Goal: Communication & Community: Answer question/provide support

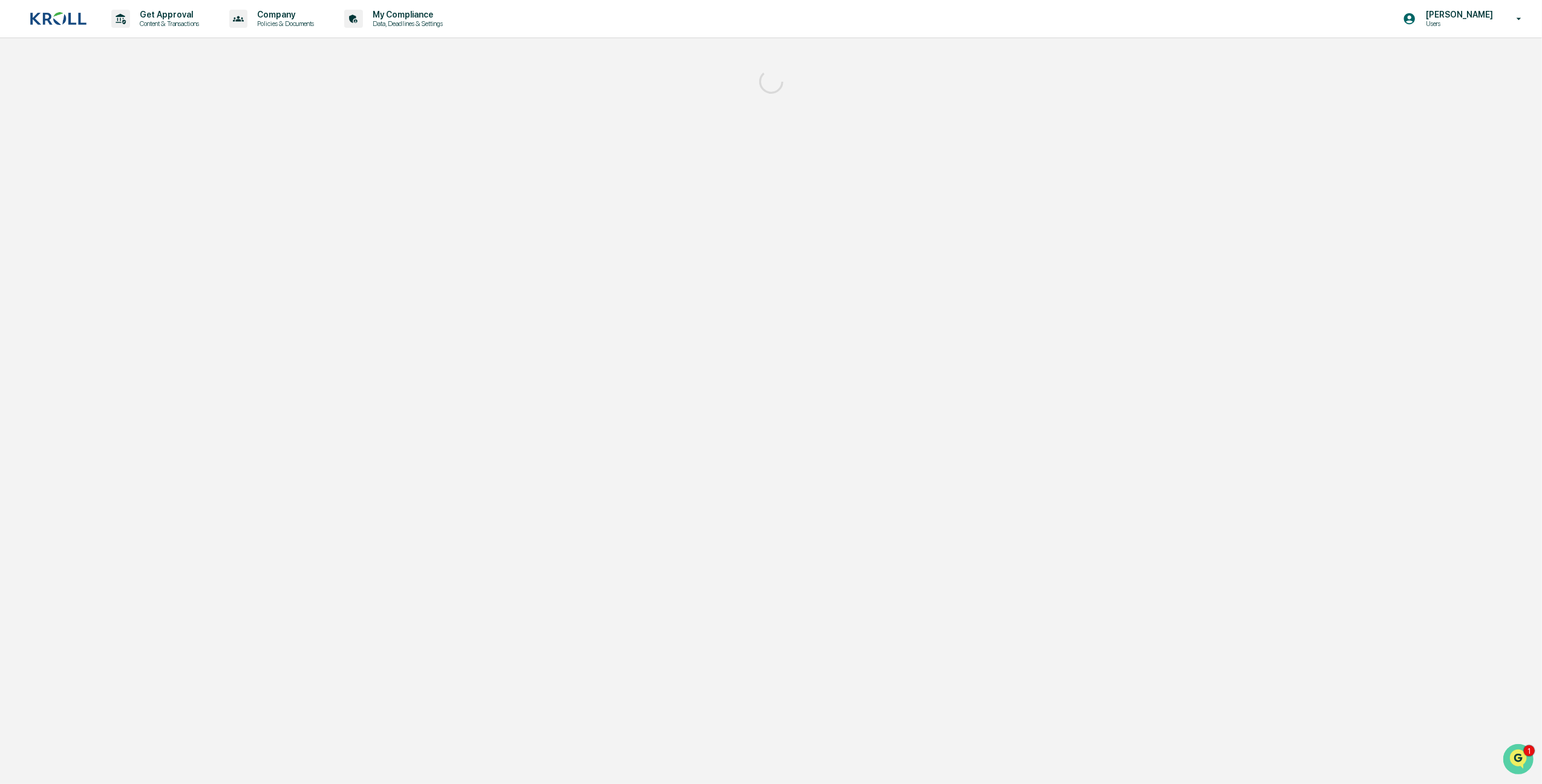
click at [1515, 752] on img "Open customer support" at bounding box center [1518, 758] width 30 height 24
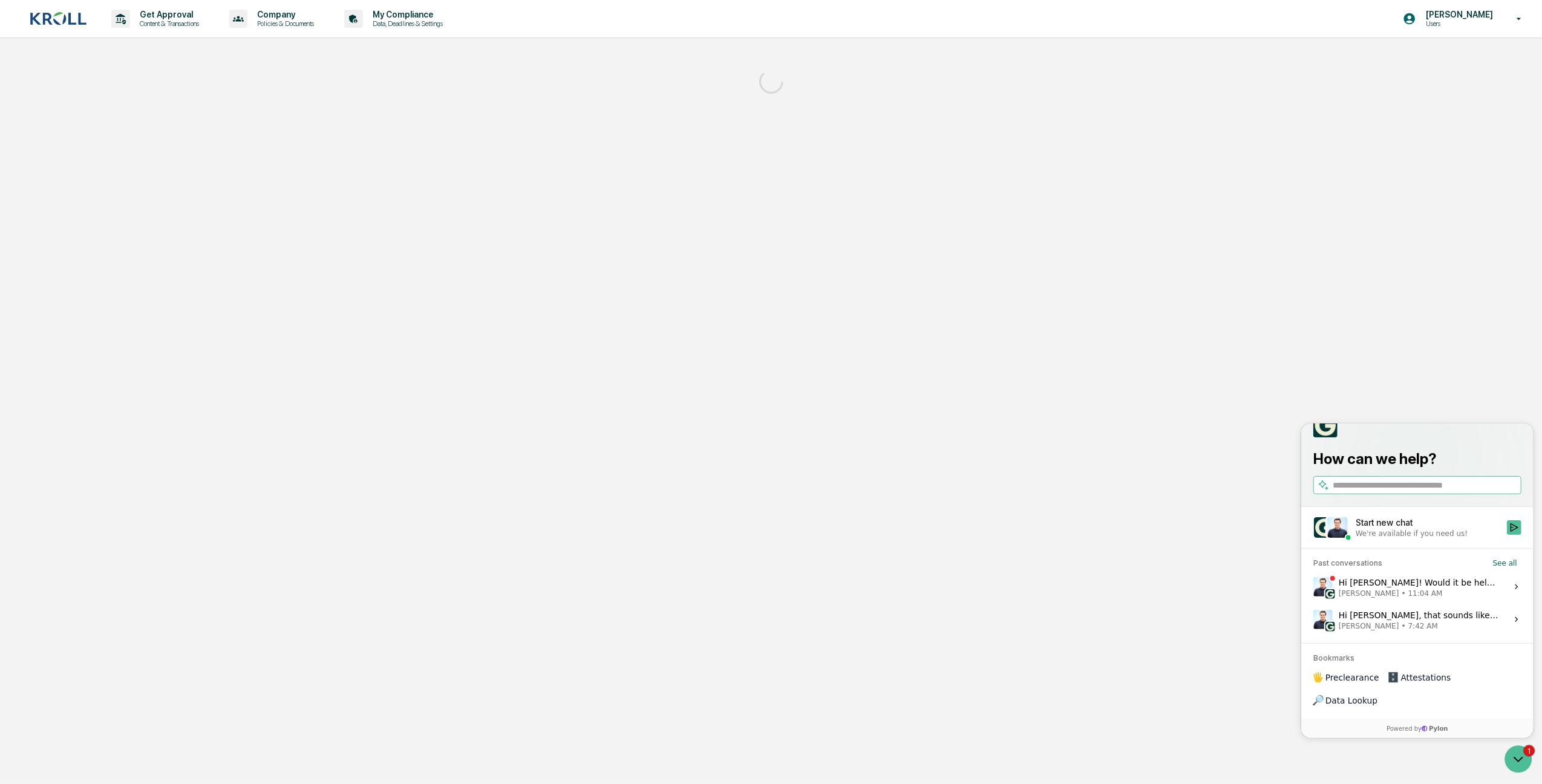
click at [1379, 597] on span "[PERSON_NAME]" at bounding box center [1368, 592] width 60 height 9
click at [1313, 586] on button "View issue" at bounding box center [1312, 586] width 1 height 1
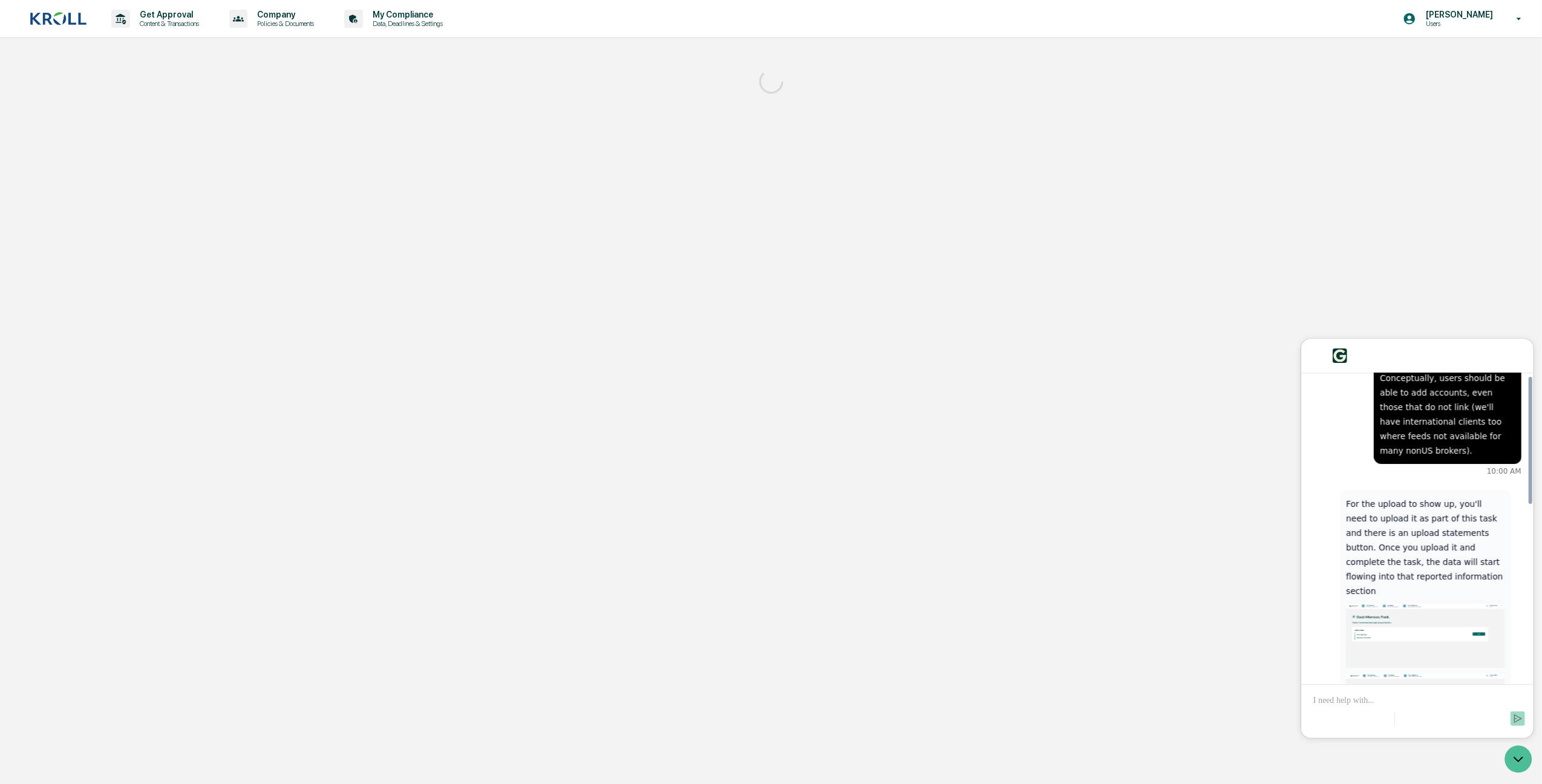
scroll to position [683, 0]
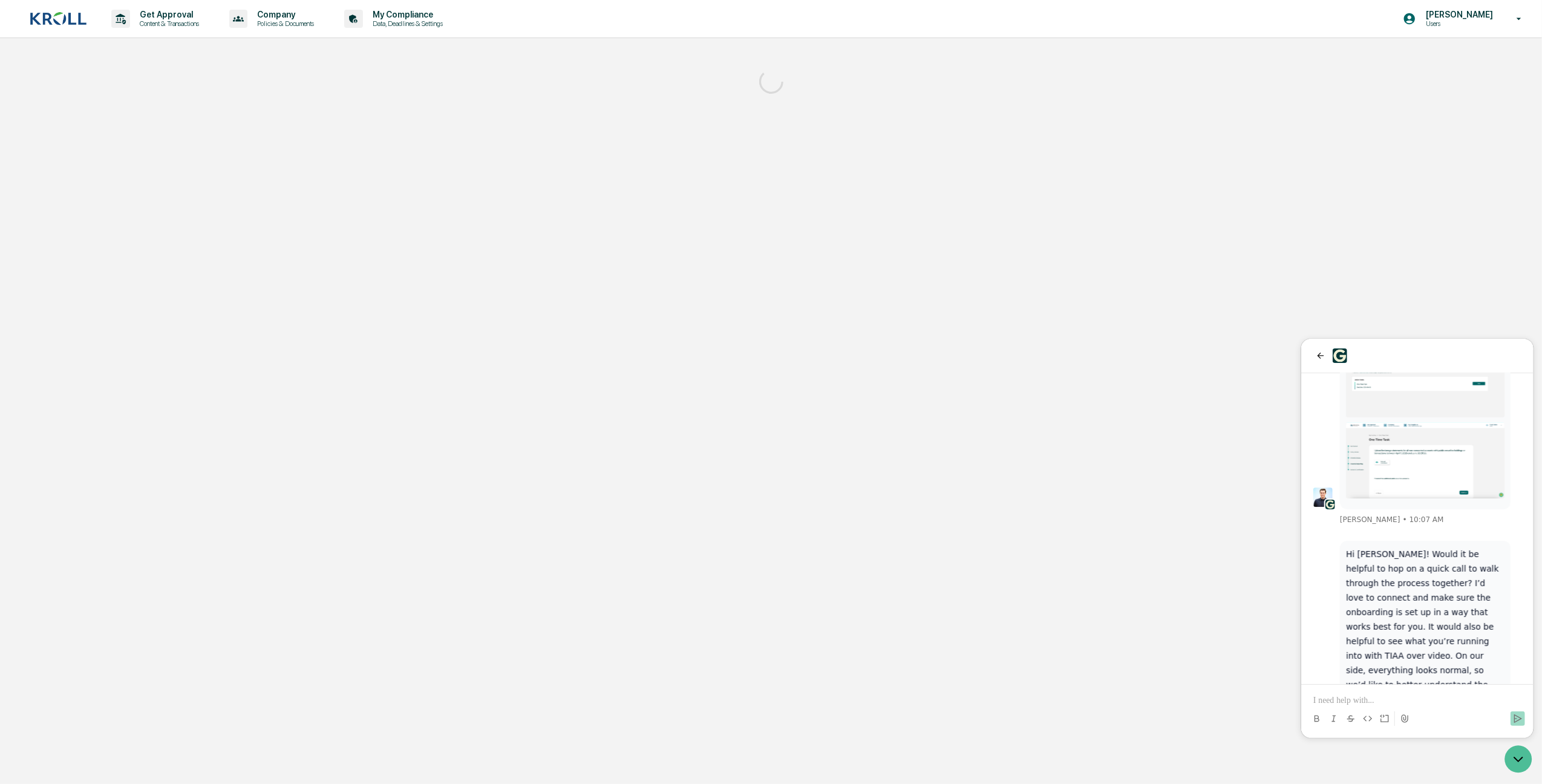
click at [1361, 704] on p at bounding box center [1417, 700] width 208 height 12
click at [1393, 699] on p at bounding box center [1417, 700] width 208 height 12
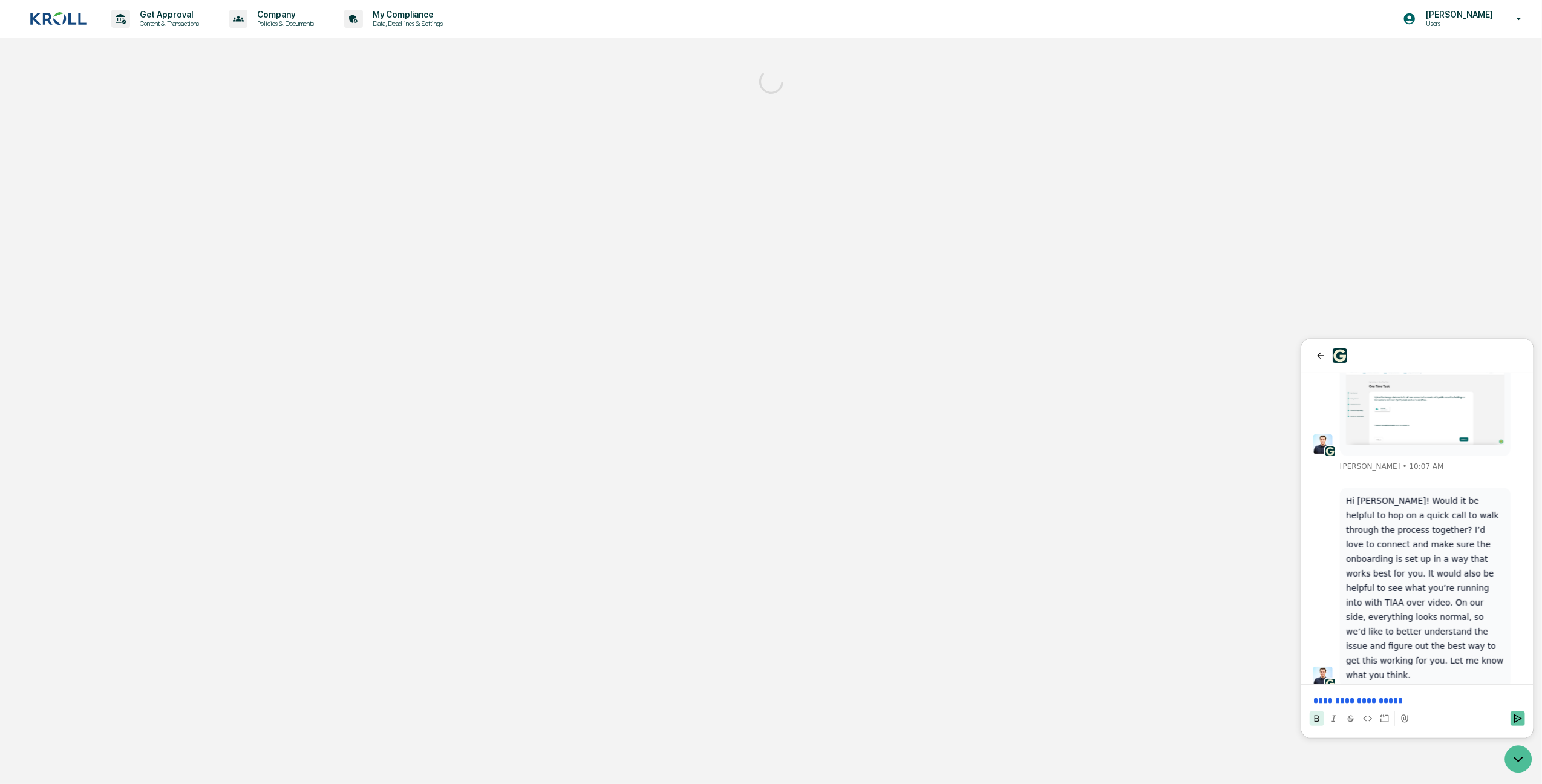
click at [1523, 715] on button "Send" at bounding box center [1517, 718] width 15 height 15
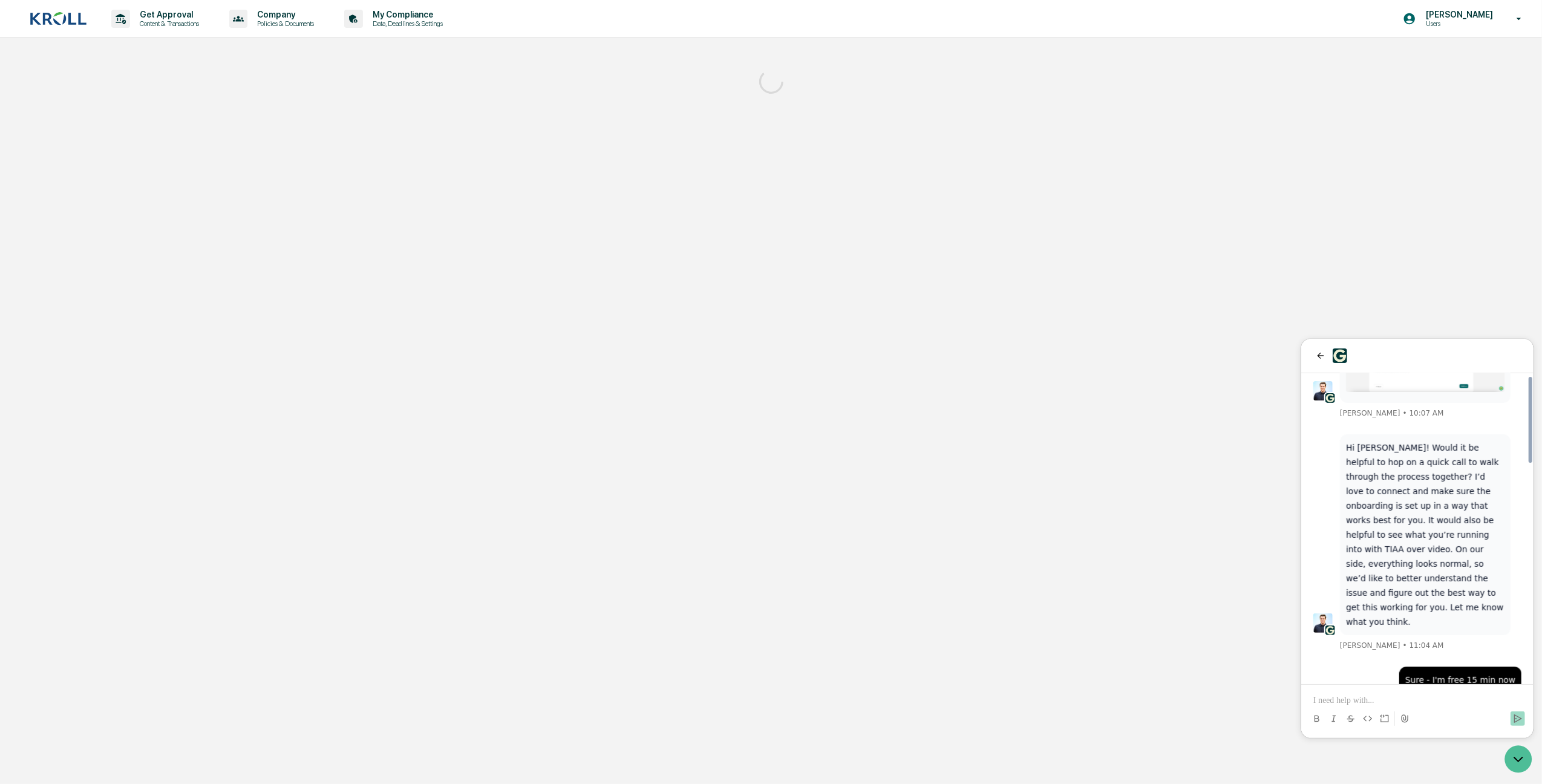
scroll to position [767, 0]
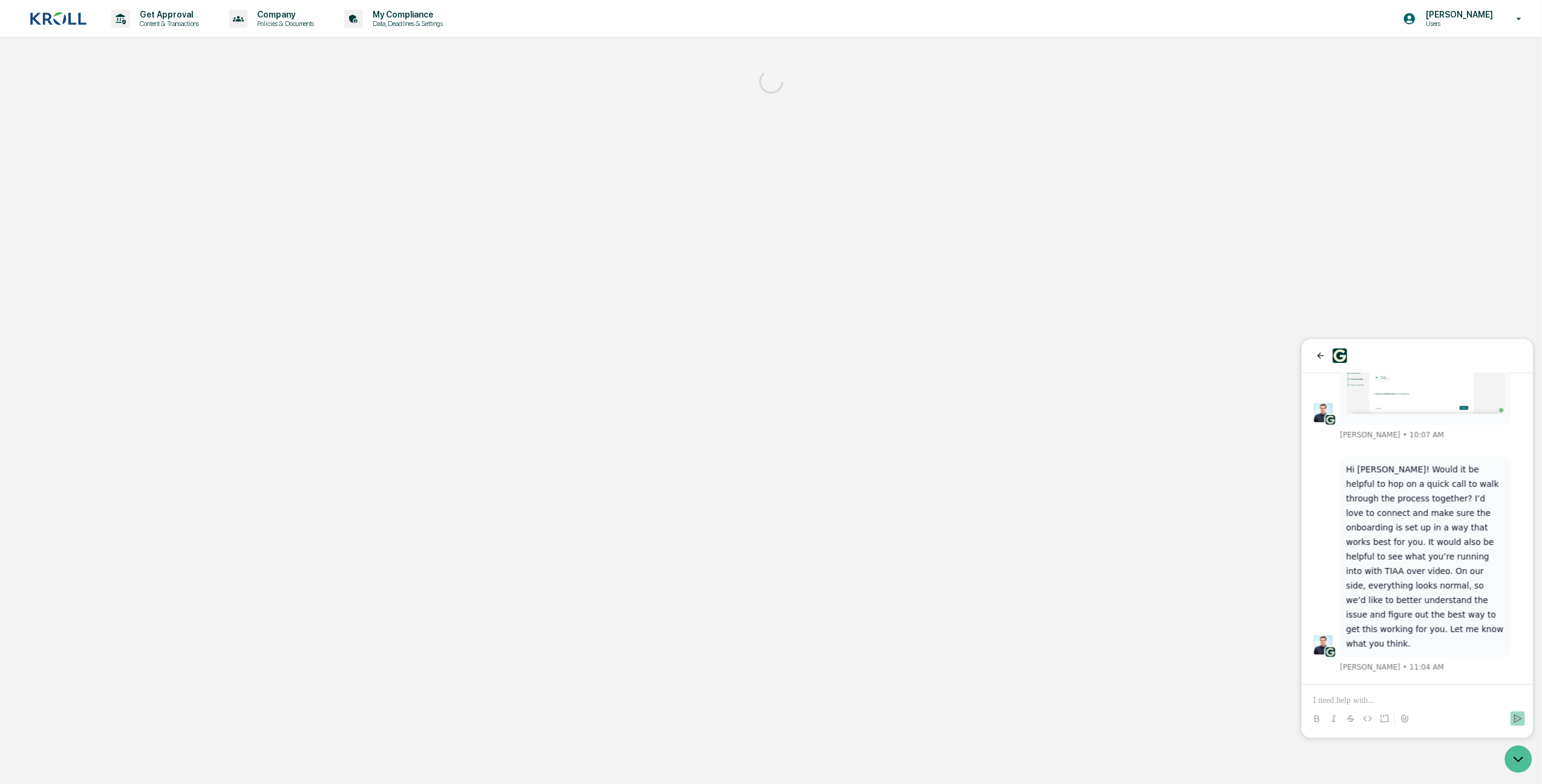
click at [212, 247] on div "Get Approval Content & Transactions Company Policies & Documents My Compliance …" at bounding box center [771, 392] width 1542 height 784
drag, startPoint x: 1071, startPoint y: 462, endPoint x: 1015, endPoint y: 436, distance: 61.7
click at [1071, 462] on div "Get Approval Content & Transactions Company Policies & Documents My Compliance …" at bounding box center [771, 392] width 1542 height 784
click at [398, 25] on p "Data, Deadlines & Settings" at bounding box center [406, 24] width 86 height 9
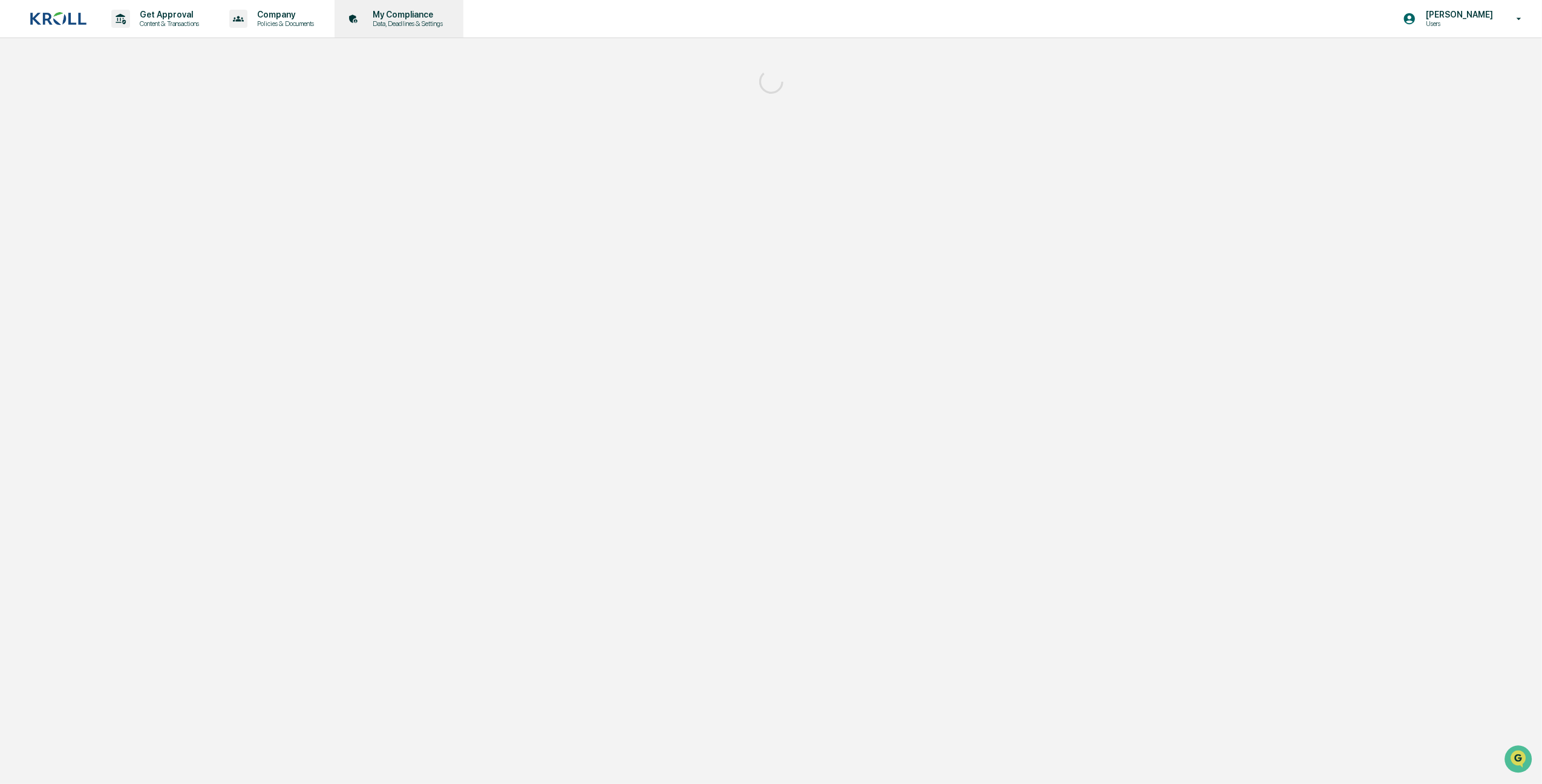
click at [430, 24] on p "Data, Deadlines & Settings" at bounding box center [406, 24] width 86 height 9
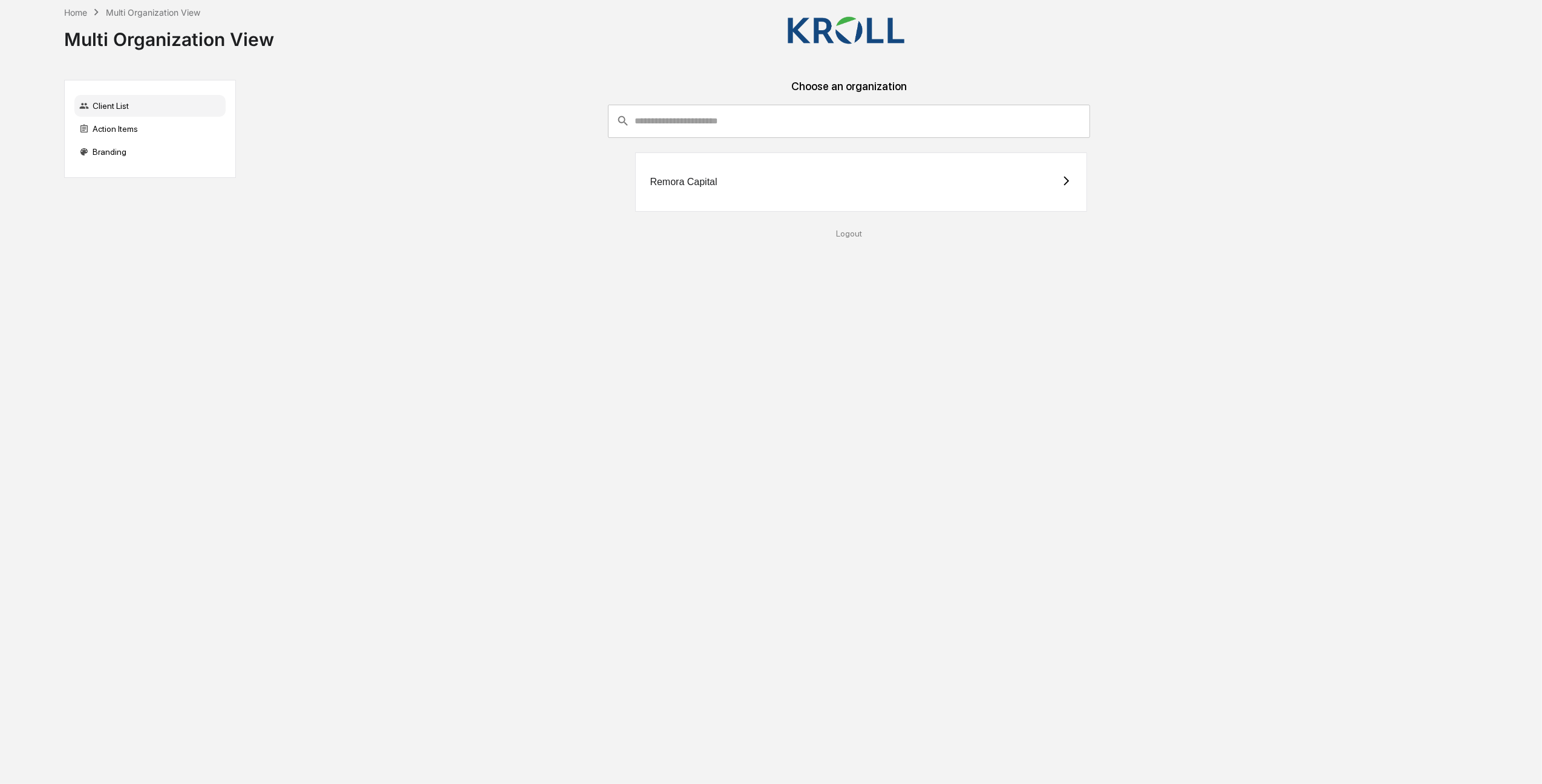
click at [722, 178] on div "Remora Capital" at bounding box center [862, 181] width 452 height 59
